Goal: Transaction & Acquisition: Subscribe to service/newsletter

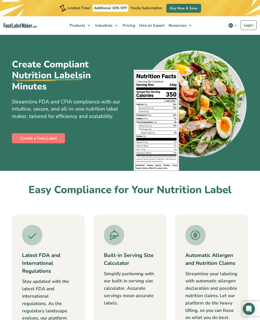
click at [130, 27] on span "Pricing" at bounding box center [128, 25] width 14 height 5
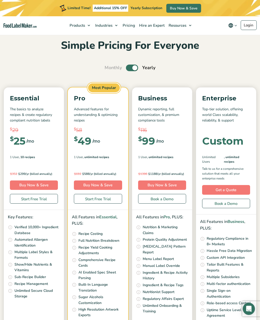
scroll to position [19, 0]
click at [108, 67] on span "Monthly" at bounding box center [113, 67] width 17 height 7
click at [132, 67] on label "Toggle" at bounding box center [132, 67] width 12 height 7
click at [109, 67] on input "Toggle" at bounding box center [107, 67] width 3 height 3
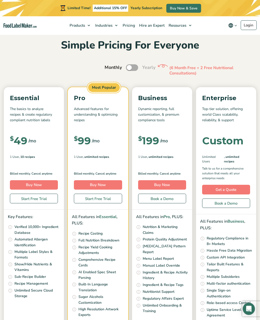
click at [138, 66] on label "Toggle" at bounding box center [132, 67] width 12 height 7
click at [109, 66] on input "Toggle" at bounding box center [107, 67] width 3 height 3
checkbox input "true"
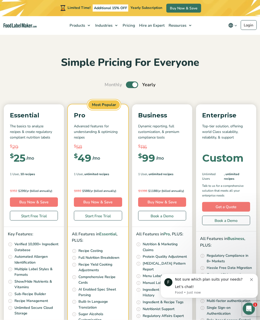
scroll to position [0, 0]
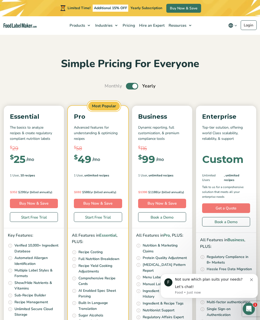
click at [83, 38] on span "Food Nutrition Labelling" at bounding box center [99, 37] width 42 height 5
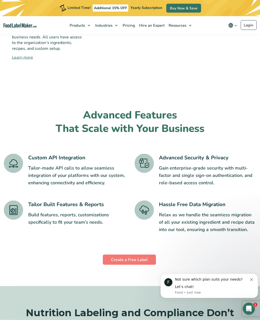
scroll to position [682, 0]
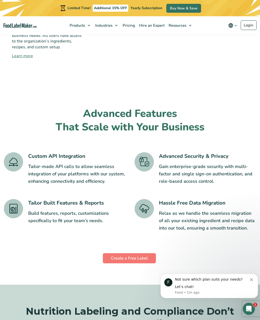
click at [147, 253] on link "Create a Free Label" at bounding box center [129, 258] width 53 height 10
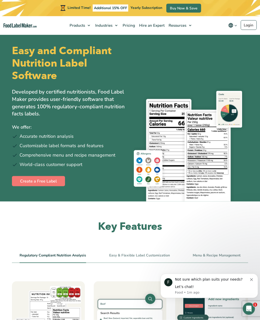
scroll to position [0, 0]
